Goal: Transaction & Acquisition: Purchase product/service

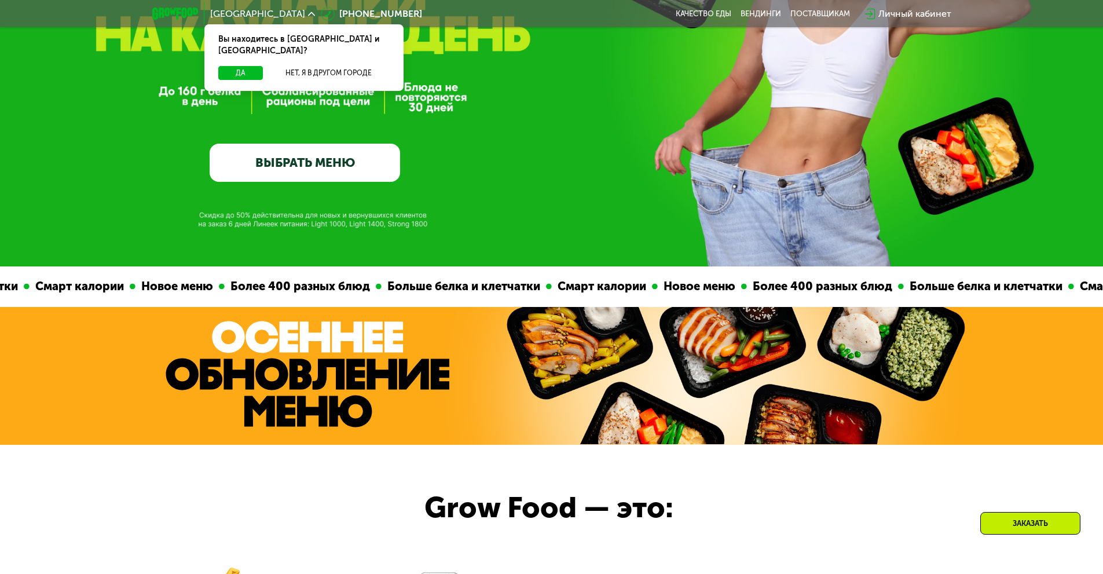
click at [350, 174] on link "ВЫБРАТЬ МЕНЮ" at bounding box center [305, 163] width 190 height 38
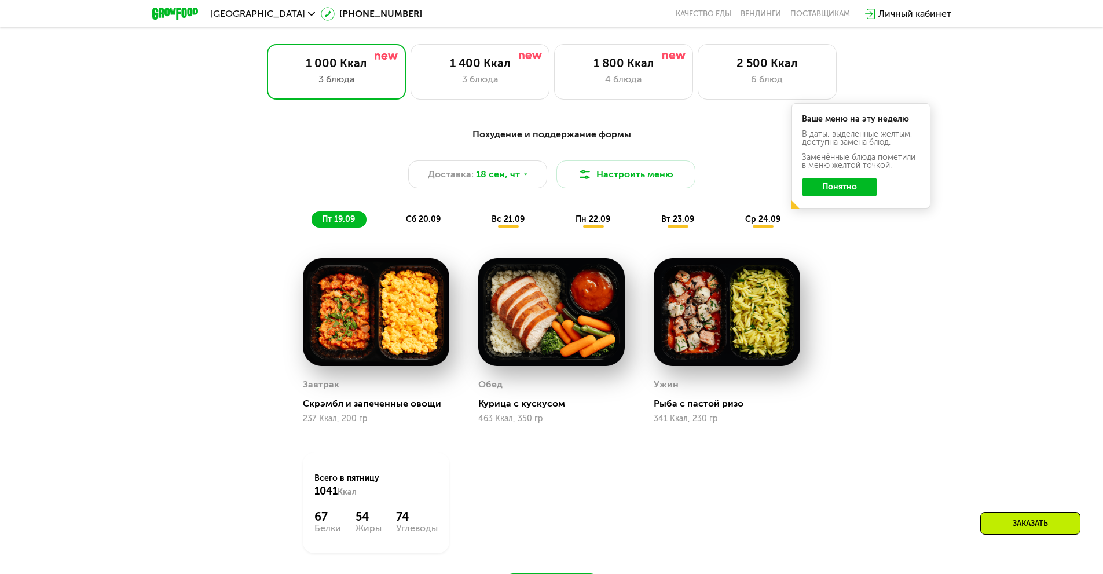
scroll to position [960, 0]
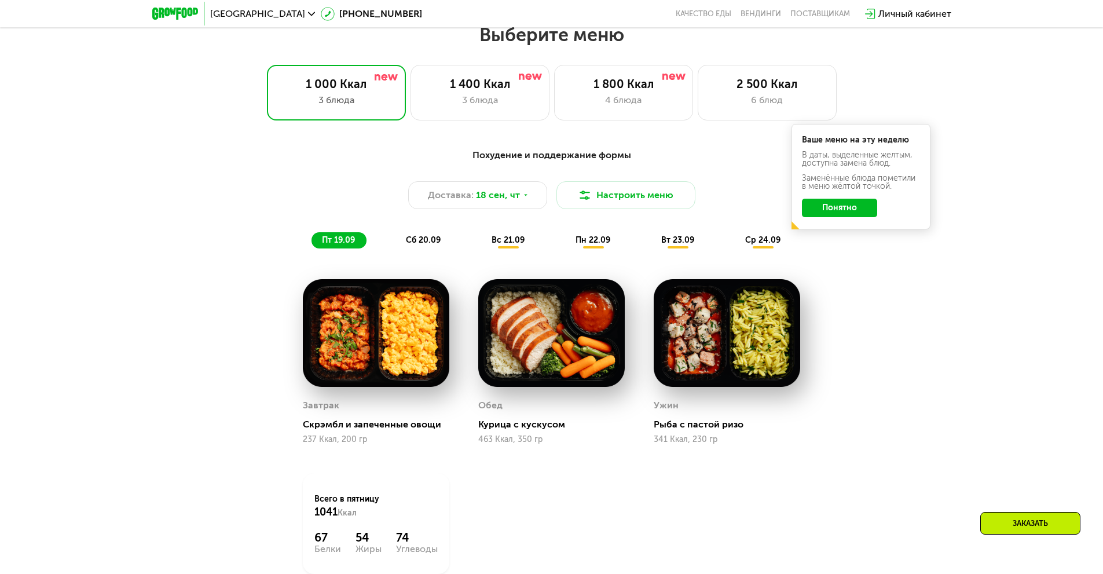
click at [420, 245] on span "сб 20.09" at bounding box center [423, 240] width 35 height 10
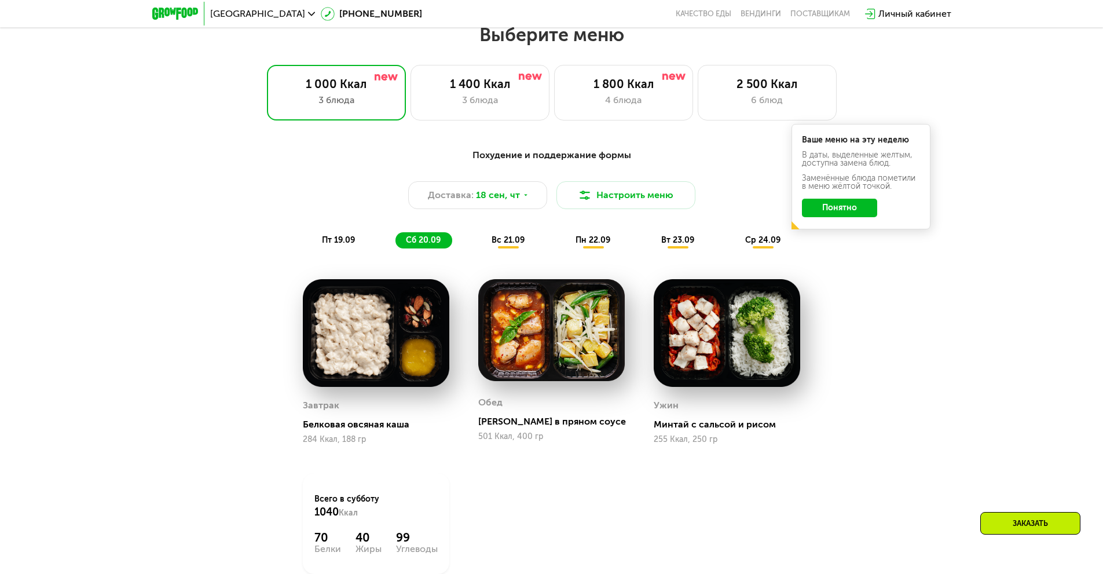
click at [355, 244] on div "пт 19.09" at bounding box center [338, 240] width 55 height 16
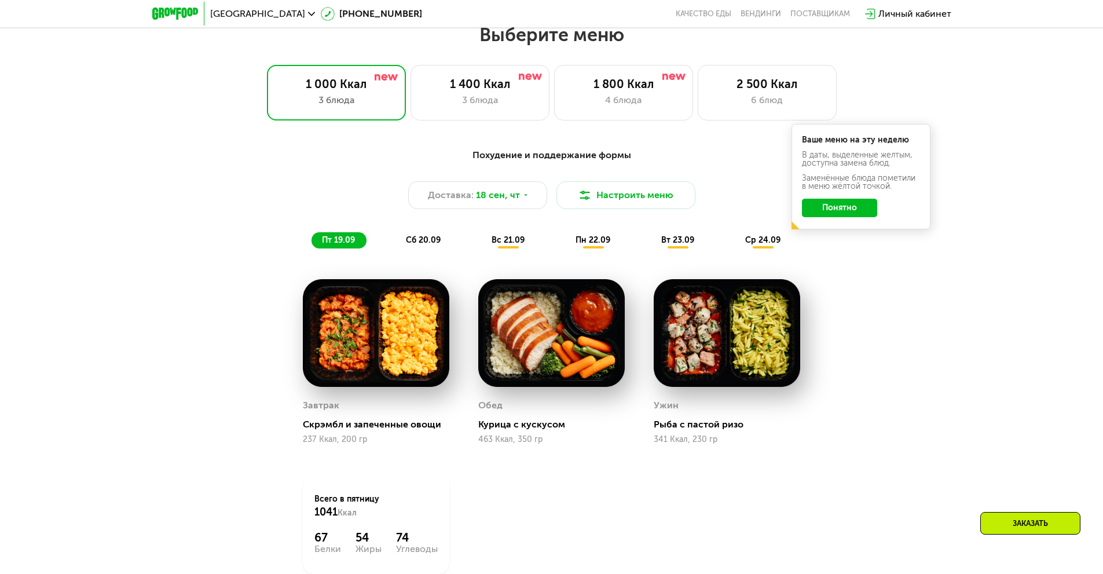
click at [945, 295] on div "Похудение и поддержание формы Доставка: [DATE] Настроить меню пт 19.09 сб 20.09…" at bounding box center [551, 391] width 1103 height 519
click at [422, 365] on img at bounding box center [376, 333] width 146 height 108
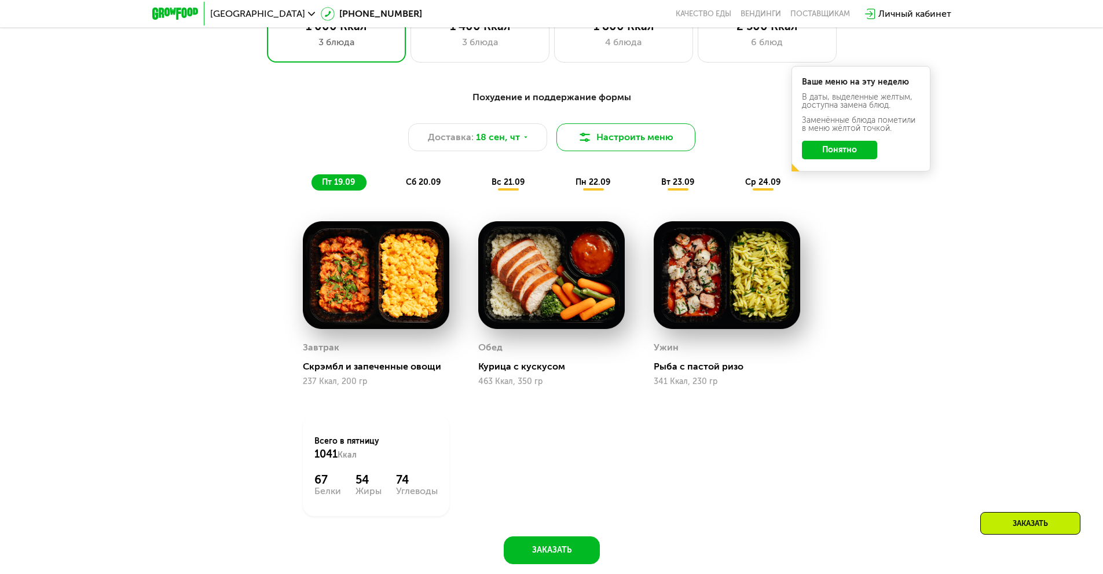
click at [649, 150] on button "Настроить меню" at bounding box center [625, 137] width 139 height 28
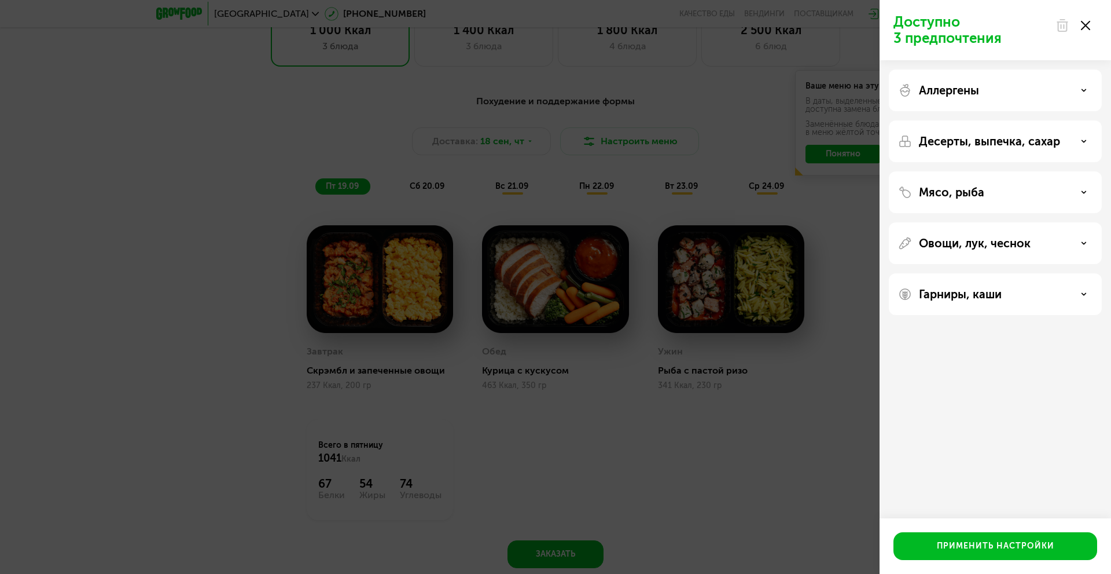
click at [1086, 23] on icon at bounding box center [1085, 25] width 9 height 9
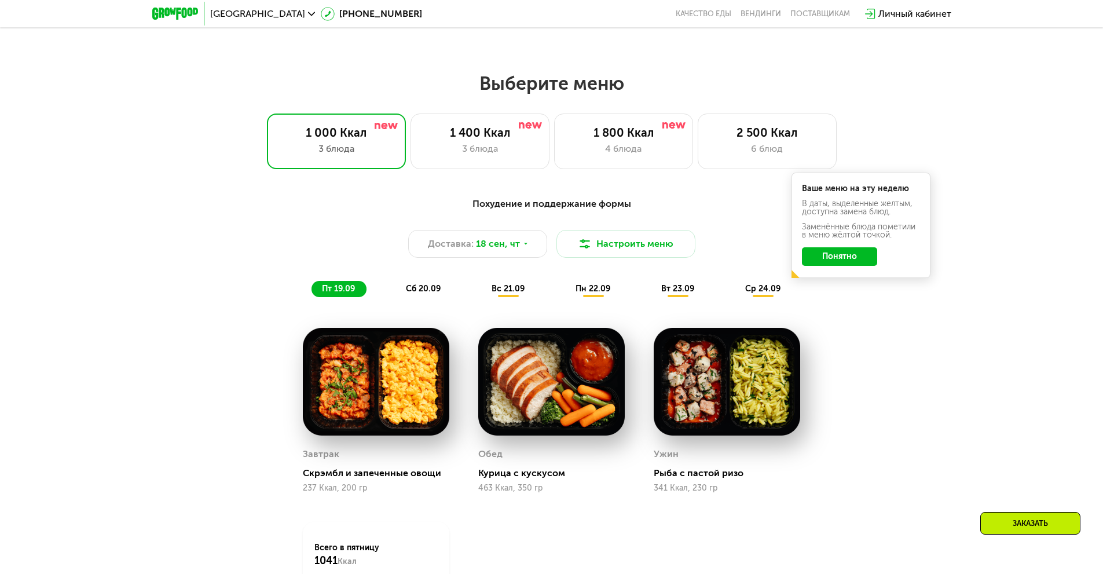
scroll to position [902, 0]
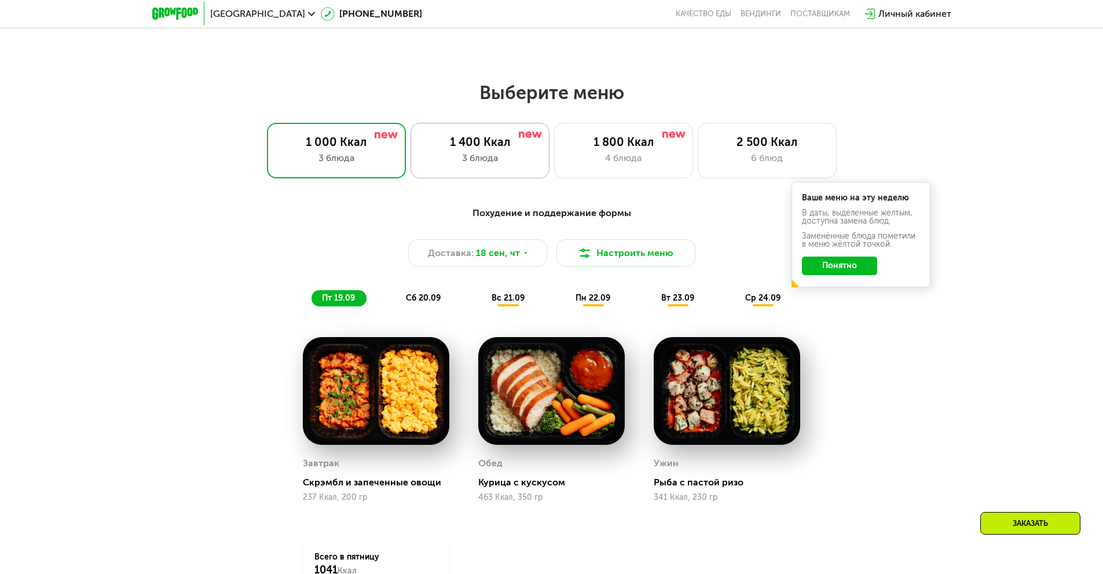
click at [521, 159] on div "3 блюда" at bounding box center [480, 158] width 115 height 14
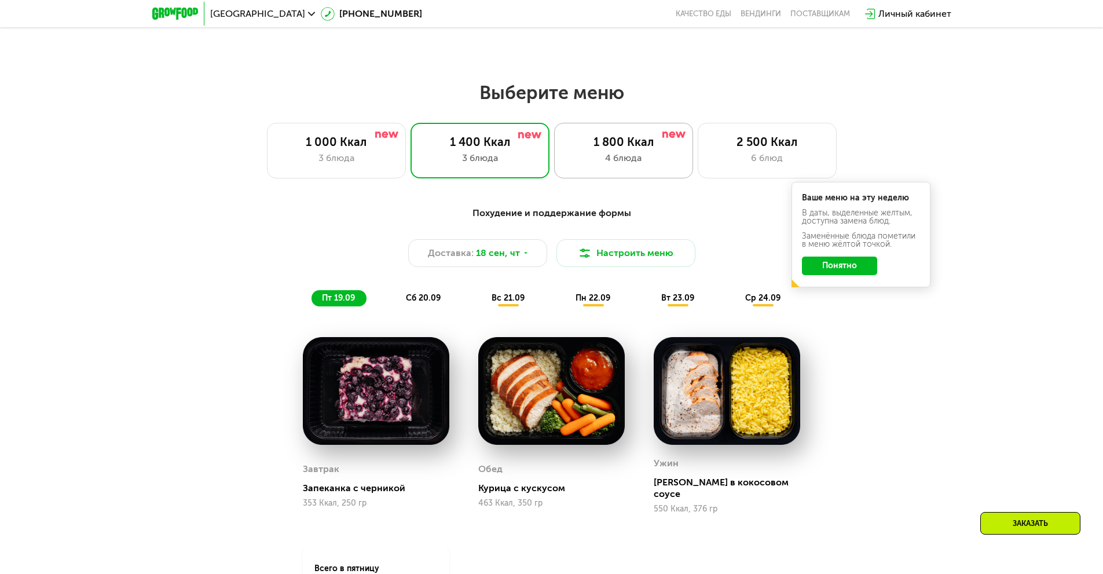
click at [630, 159] on div "4 блюда" at bounding box center [623, 158] width 115 height 14
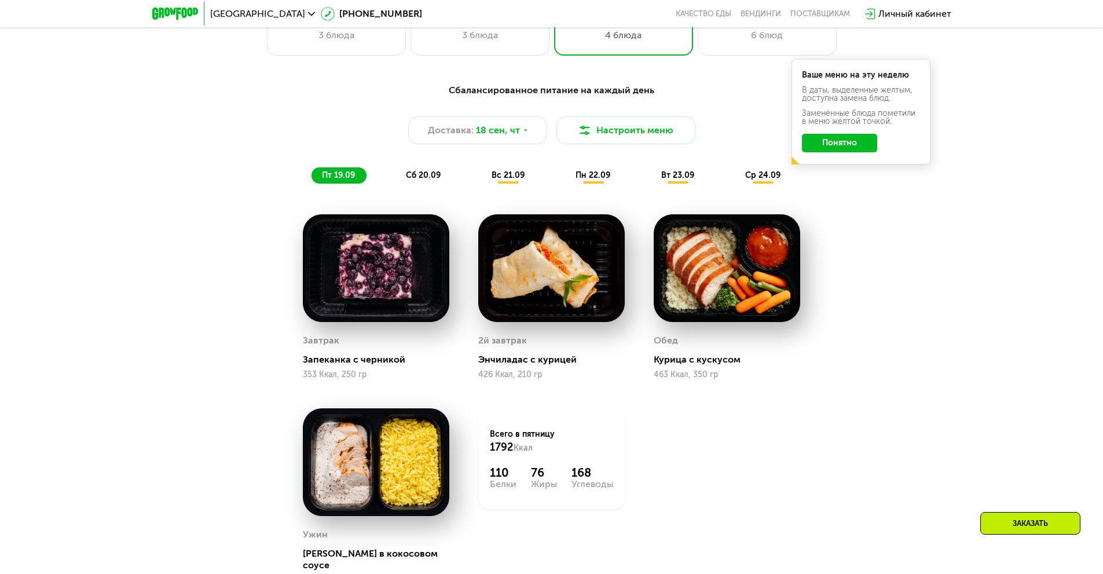
scroll to position [960, 0]
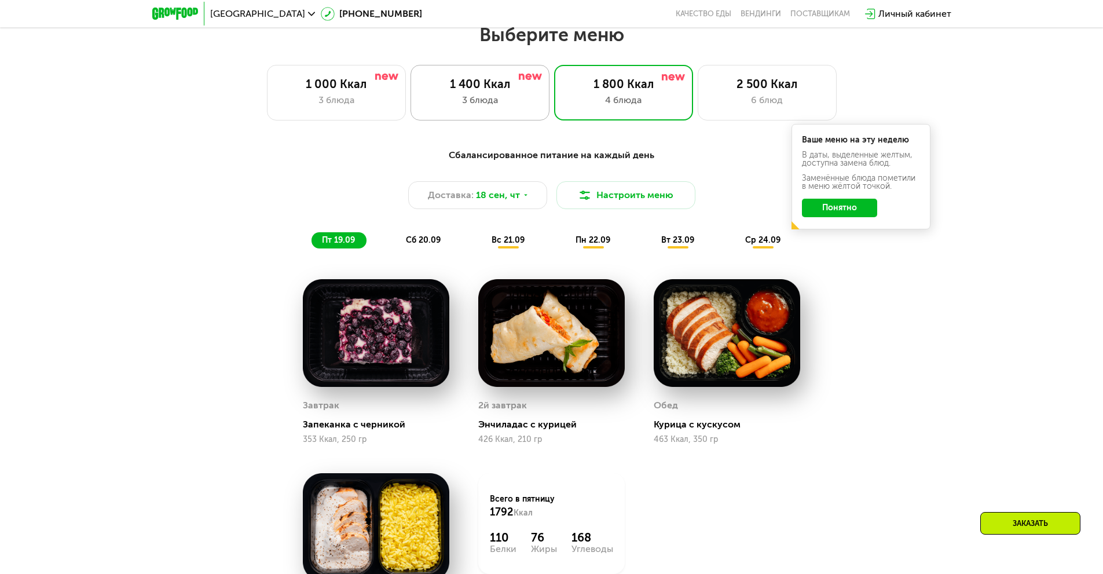
click at [516, 102] on div "3 блюда" at bounding box center [480, 100] width 115 height 14
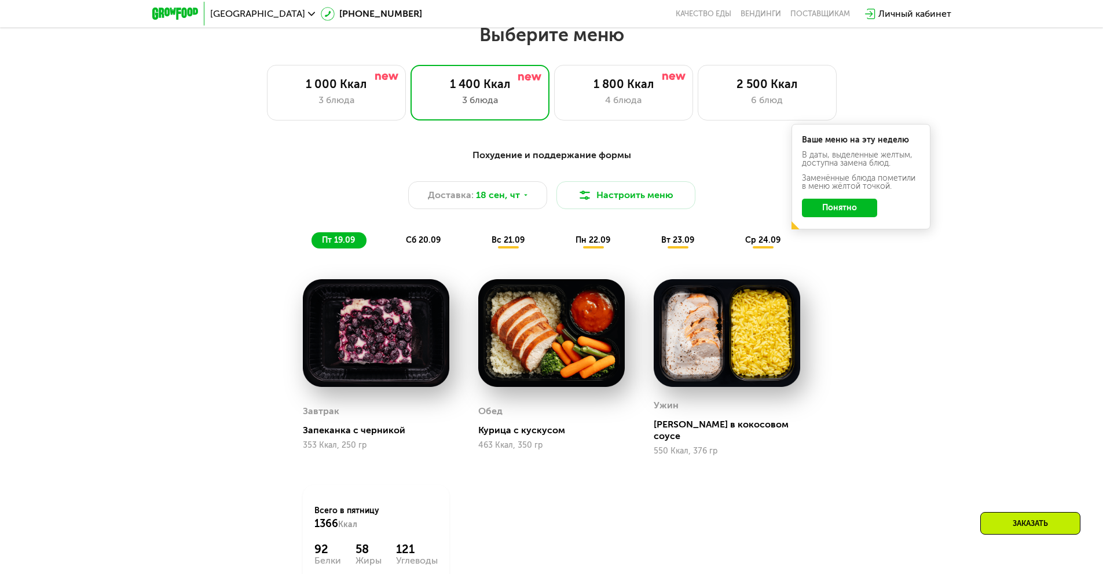
click at [431, 242] on span "сб 20.09" at bounding box center [423, 240] width 35 height 10
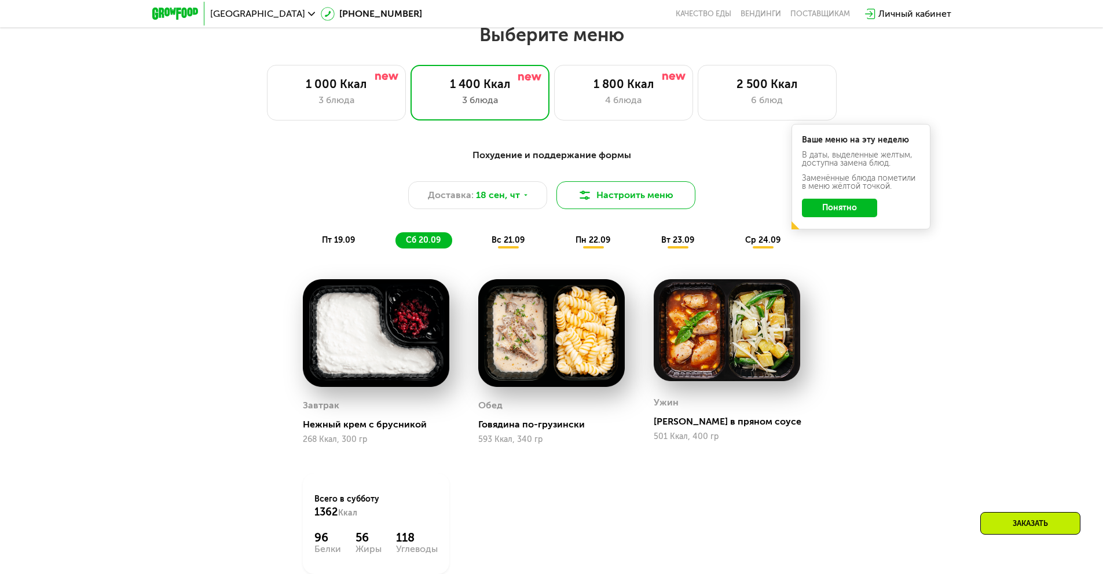
click at [647, 196] on button "Настроить меню" at bounding box center [625, 195] width 139 height 28
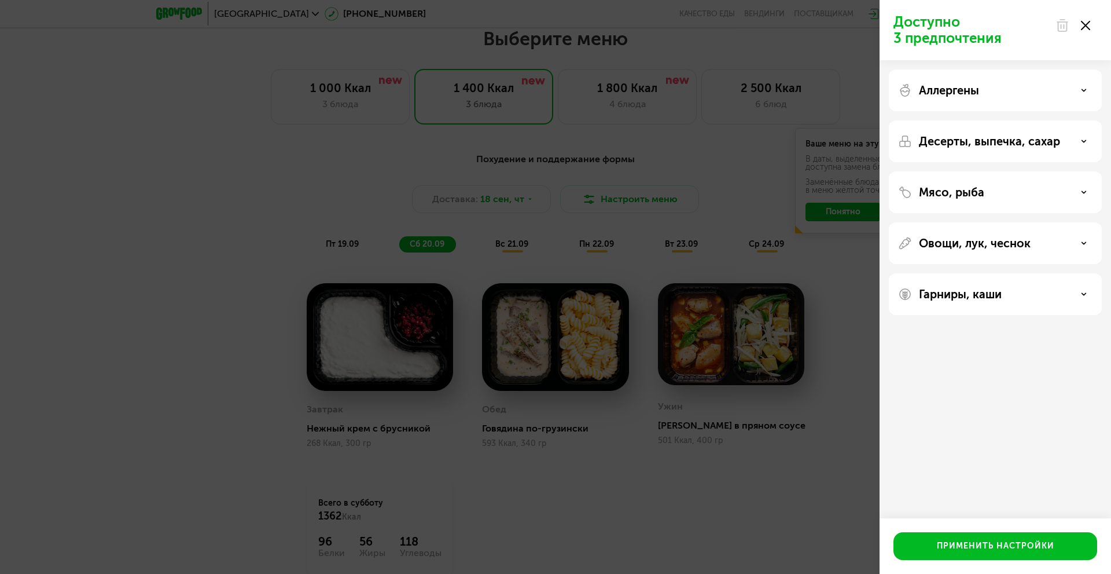
click at [1091, 24] on div at bounding box center [1073, 25] width 49 height 23
click at [1083, 21] on icon at bounding box center [1085, 25] width 9 height 9
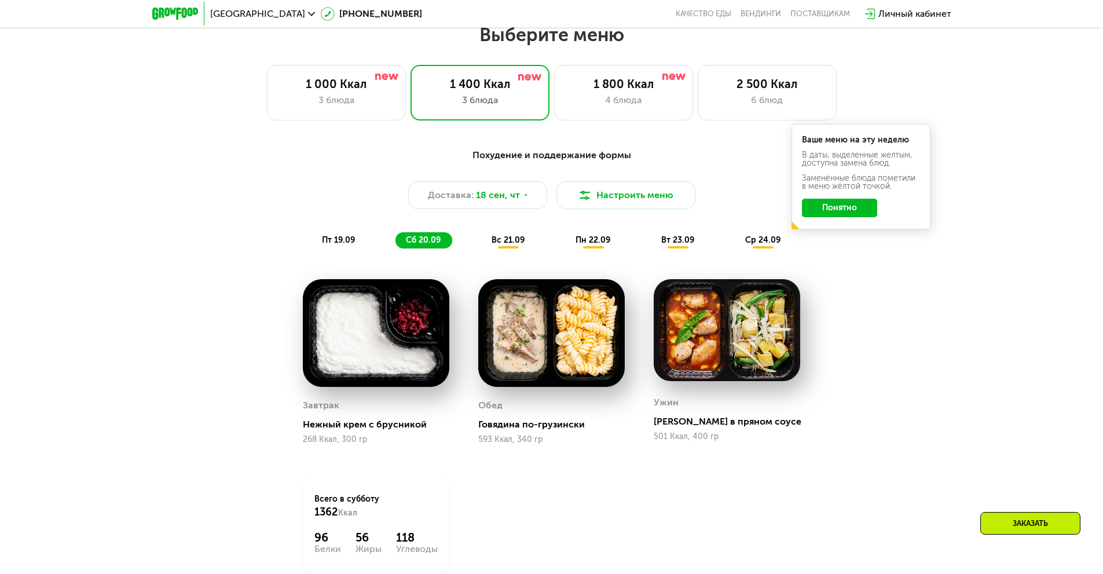
click at [936, 317] on div "Похудение и поддержание формы Доставка: [DATE] Настроить меню пт 19.09 сб 20.09…" at bounding box center [551, 391] width 1103 height 519
click at [395, 337] on img at bounding box center [376, 333] width 146 height 108
click at [638, 102] on div "4 блюда" at bounding box center [623, 100] width 115 height 14
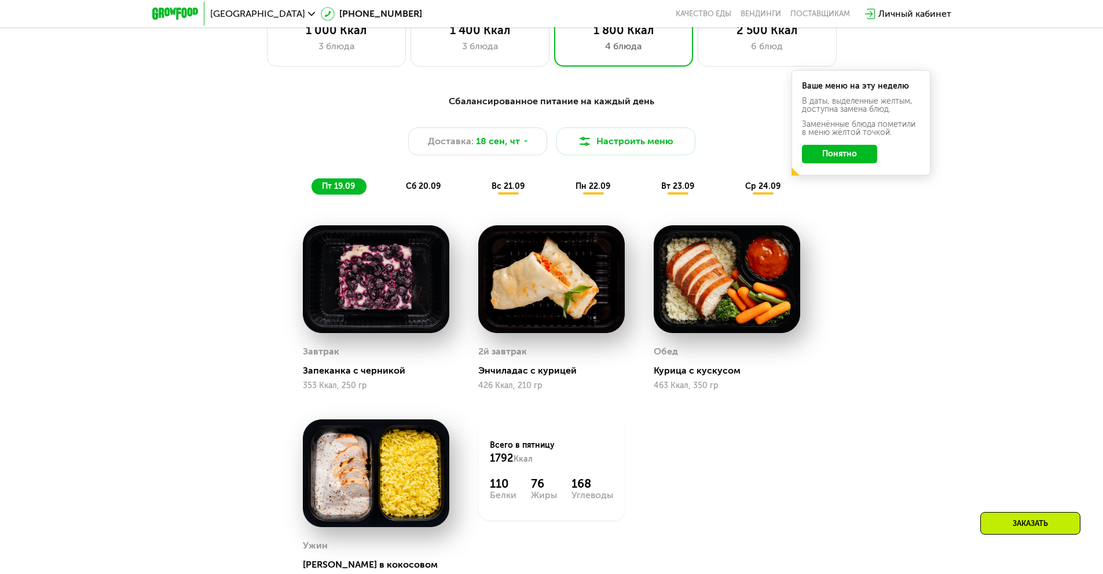
scroll to position [1075, 0]
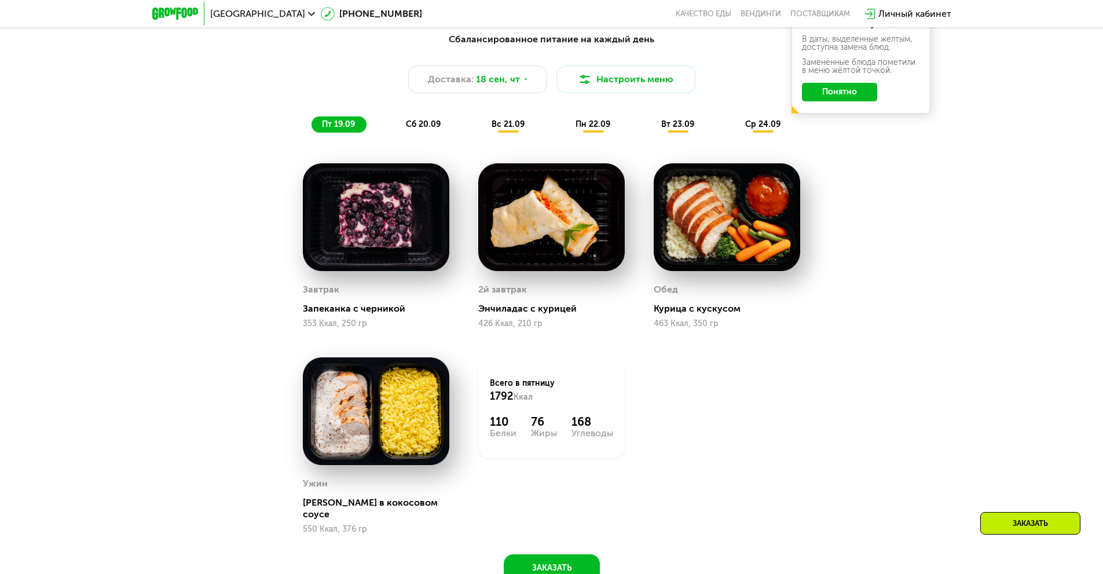
click at [409, 127] on span "сб 20.09" at bounding box center [423, 124] width 35 height 10
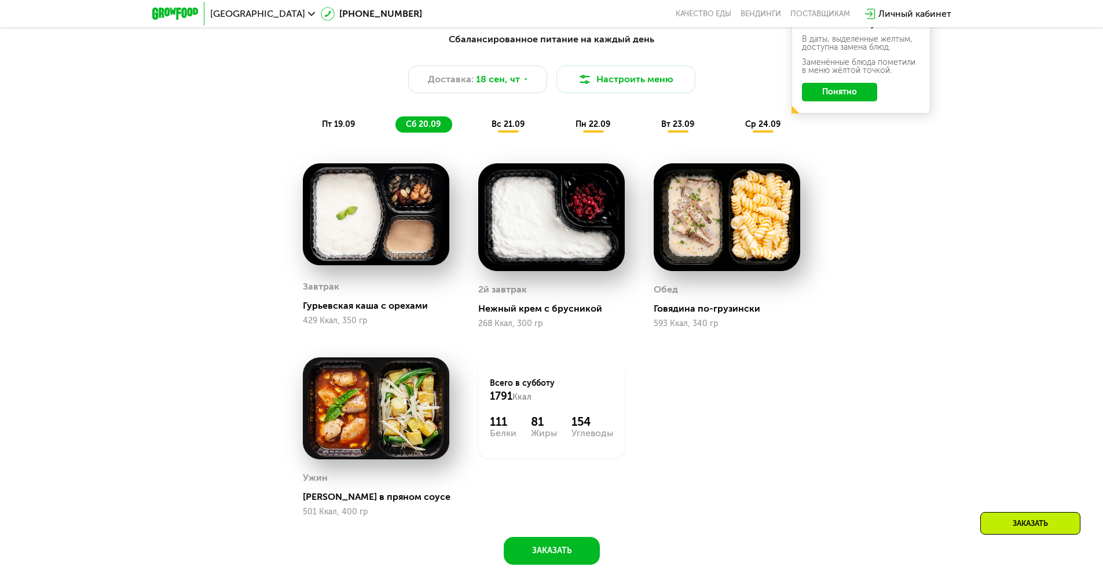
click at [509, 126] on span "вс 21.09" at bounding box center [507, 124] width 33 height 10
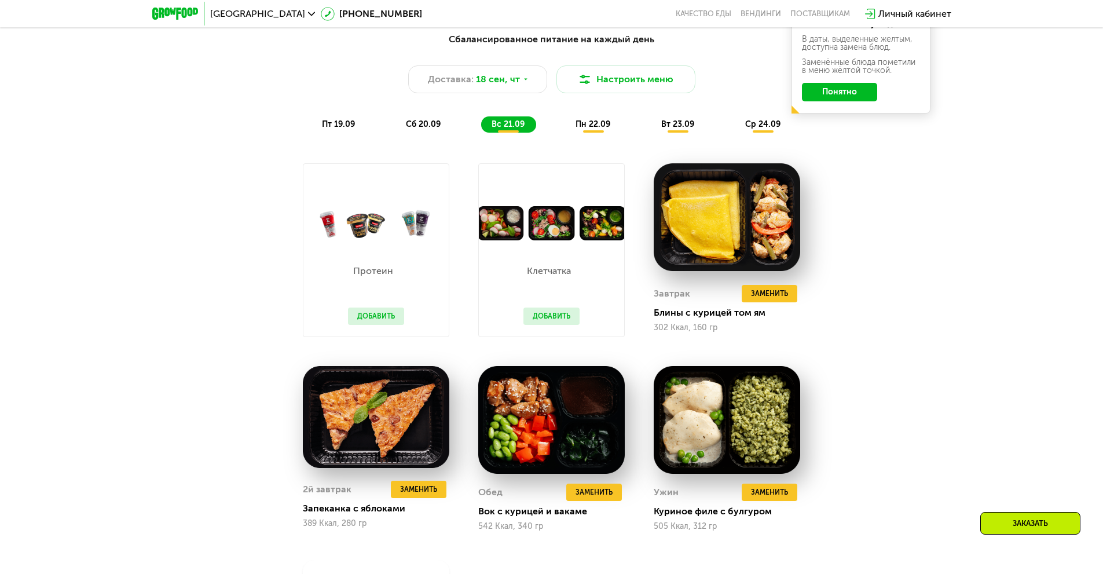
click at [586, 129] on span "пн 22.09" at bounding box center [592, 124] width 35 height 10
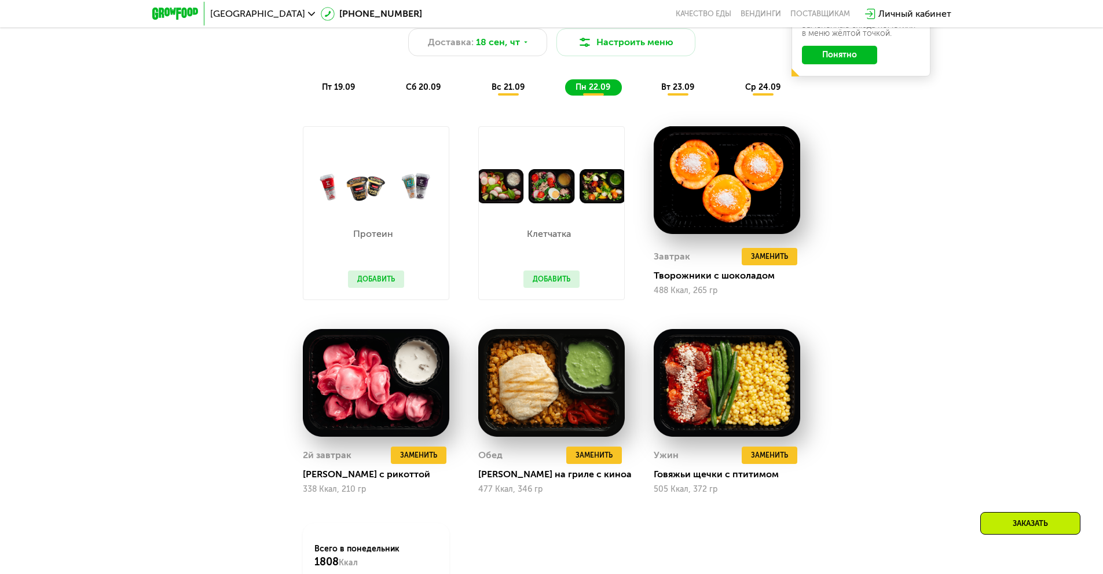
scroll to position [1133, 0]
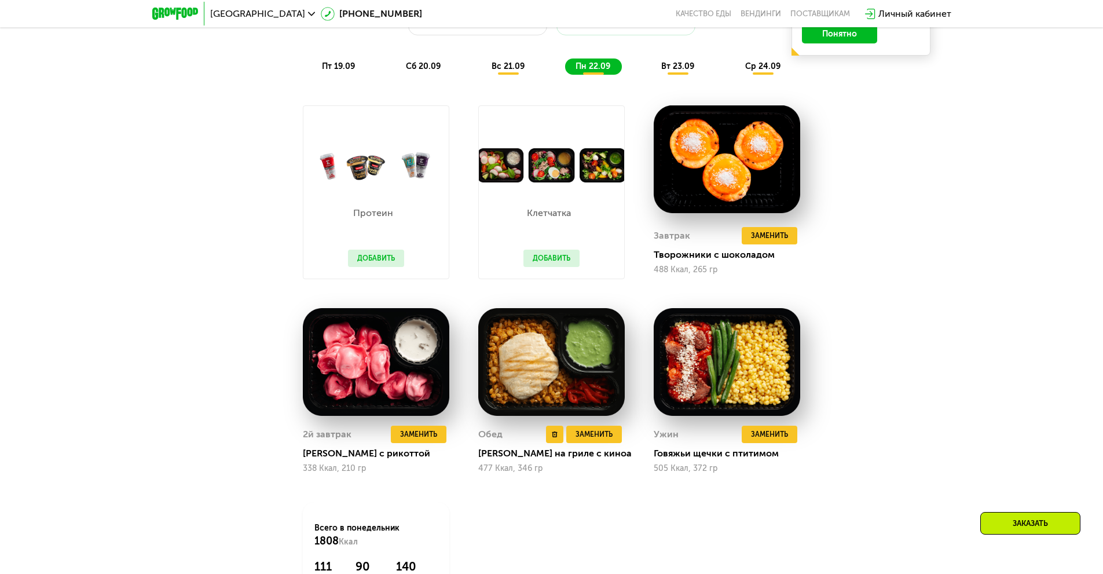
click at [582, 368] on img at bounding box center [551, 362] width 146 height 108
click at [534, 339] on img at bounding box center [551, 362] width 146 height 108
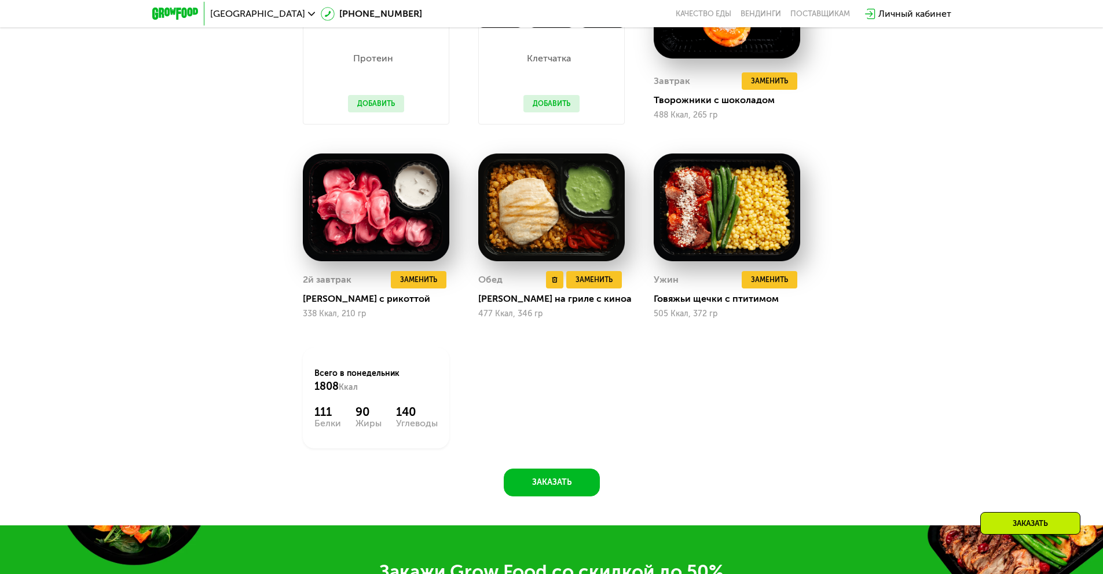
scroll to position [1307, 0]
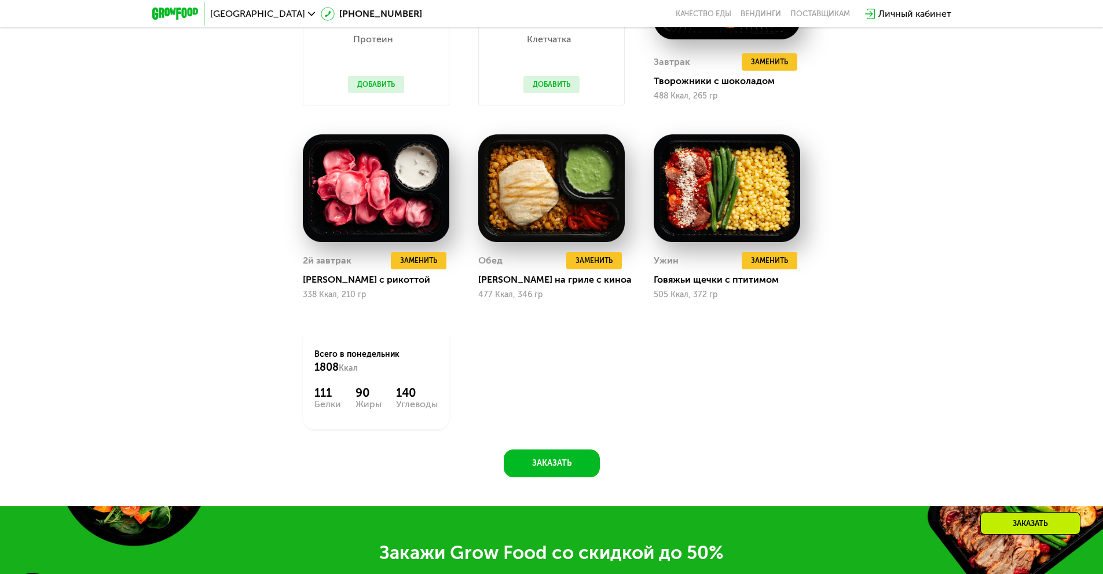
click at [896, 246] on div "Сбалансированное питание на каждый день Доставка: [DATE] Настроить меню пт 19.0…" at bounding box center [551, 135] width 713 height 683
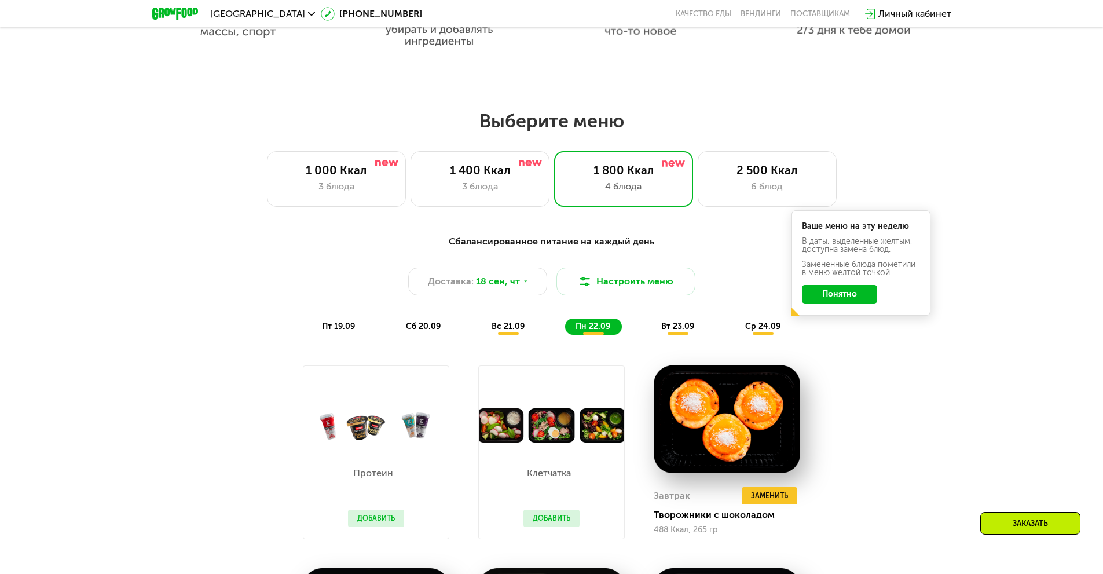
scroll to position [844, 0]
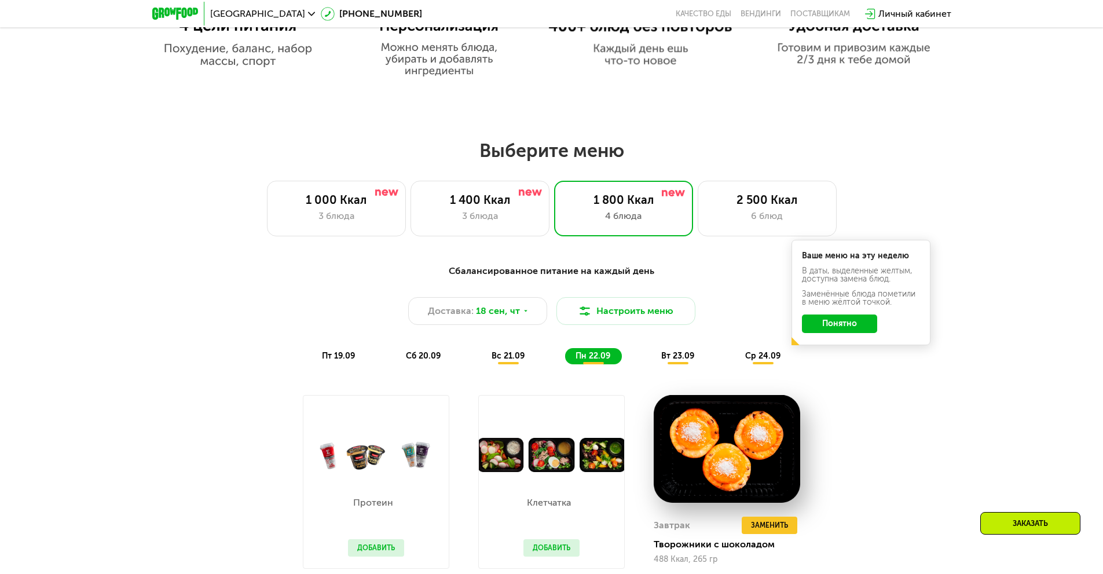
click at [665, 358] on span "вт 23.09" at bounding box center [677, 356] width 33 height 10
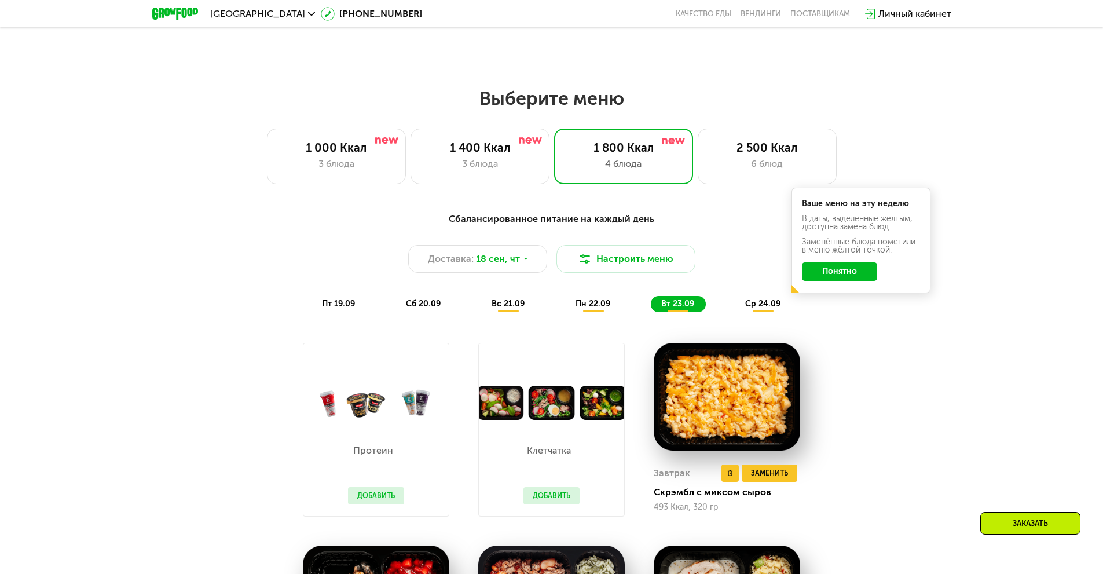
scroll to position [960, 0]
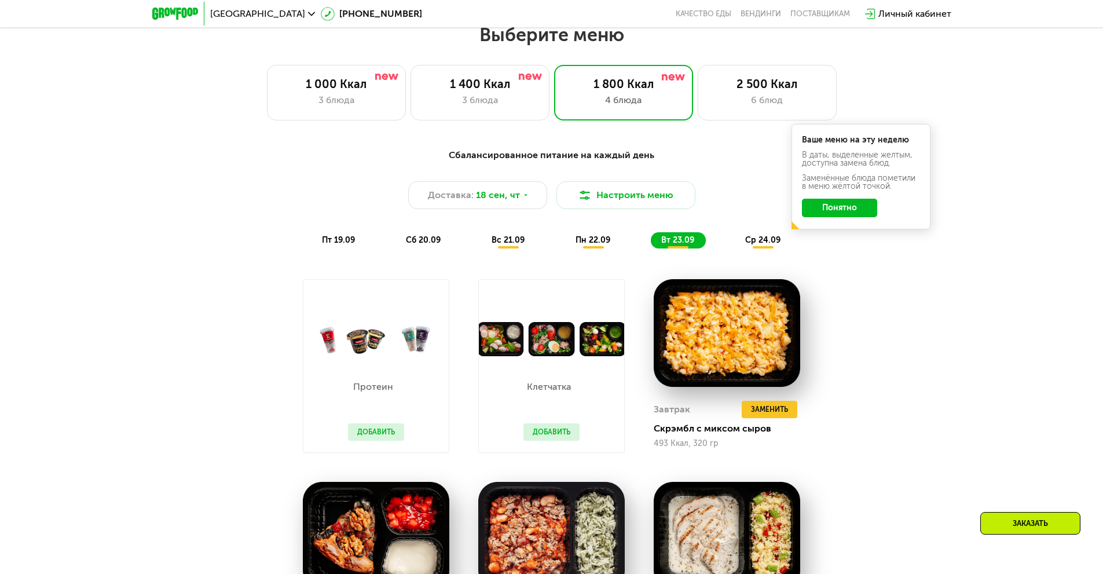
click at [765, 248] on div "ср 24.09" at bounding box center [762, 240] width 57 height 16
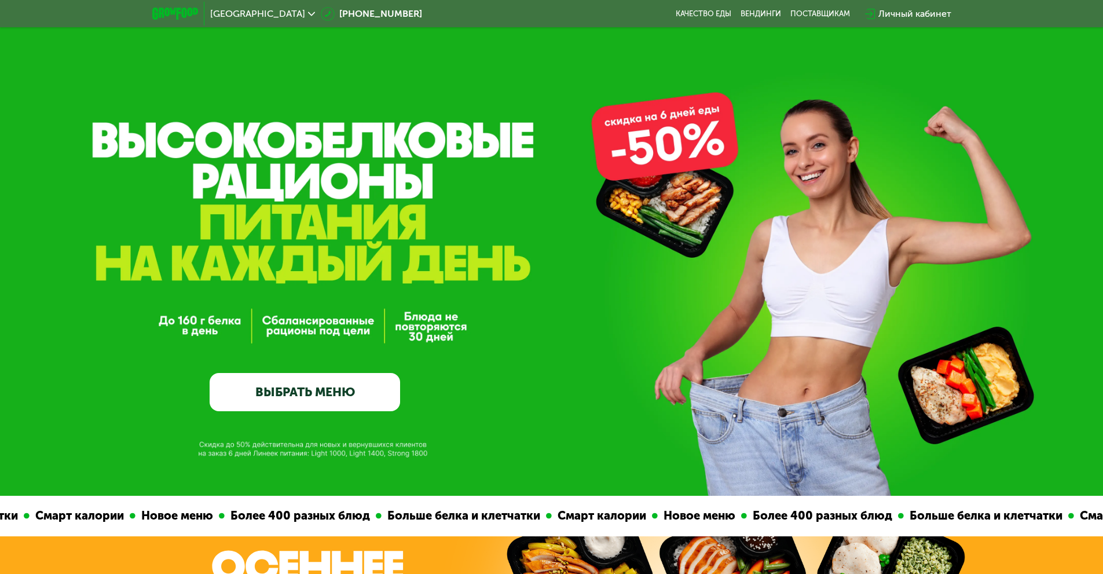
scroll to position [0, 0]
